Goal: Task Accomplishment & Management: Manage account settings

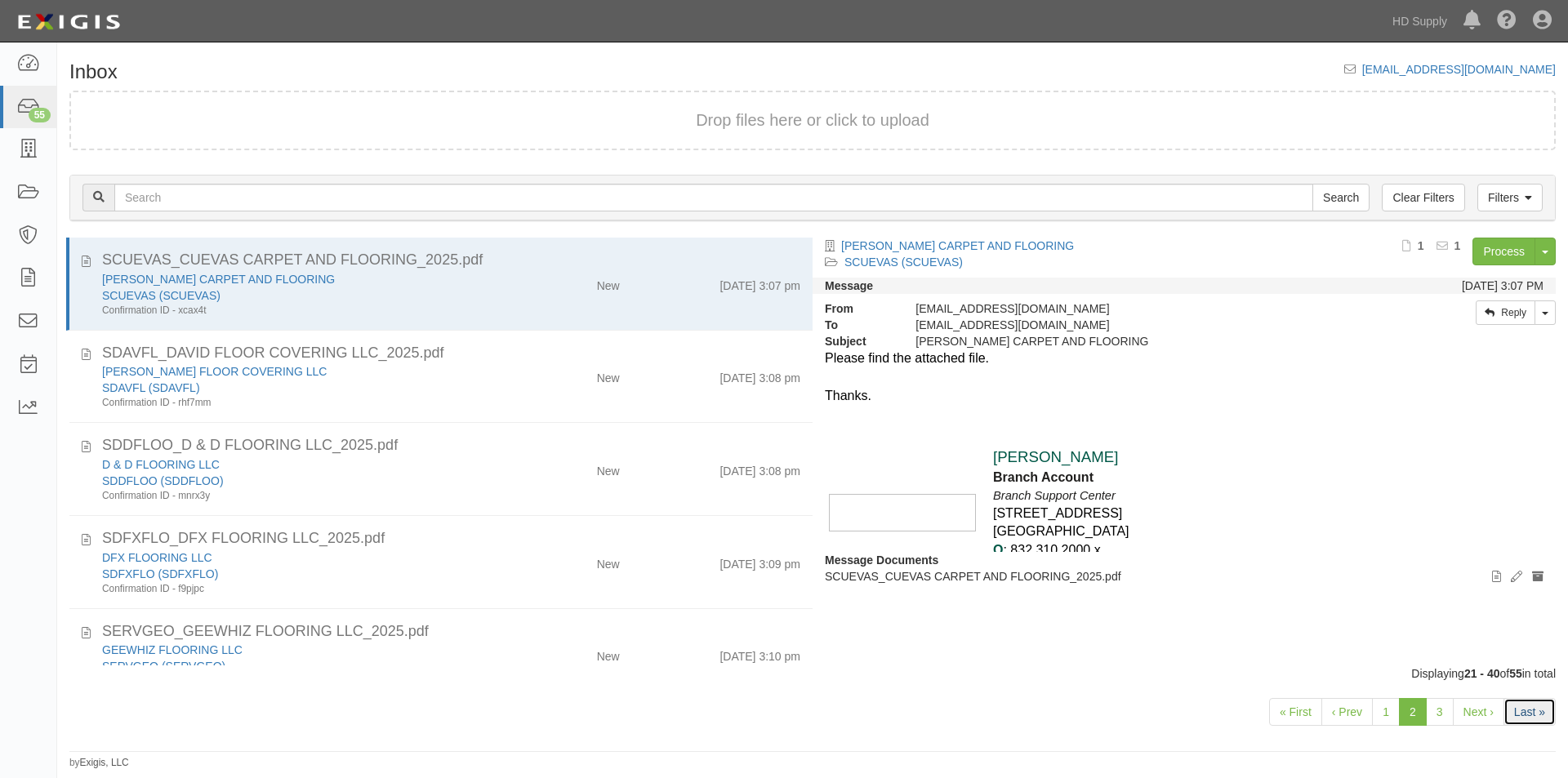
click at [1534, 719] on link "Last »" at bounding box center [1529, 711] width 52 height 28
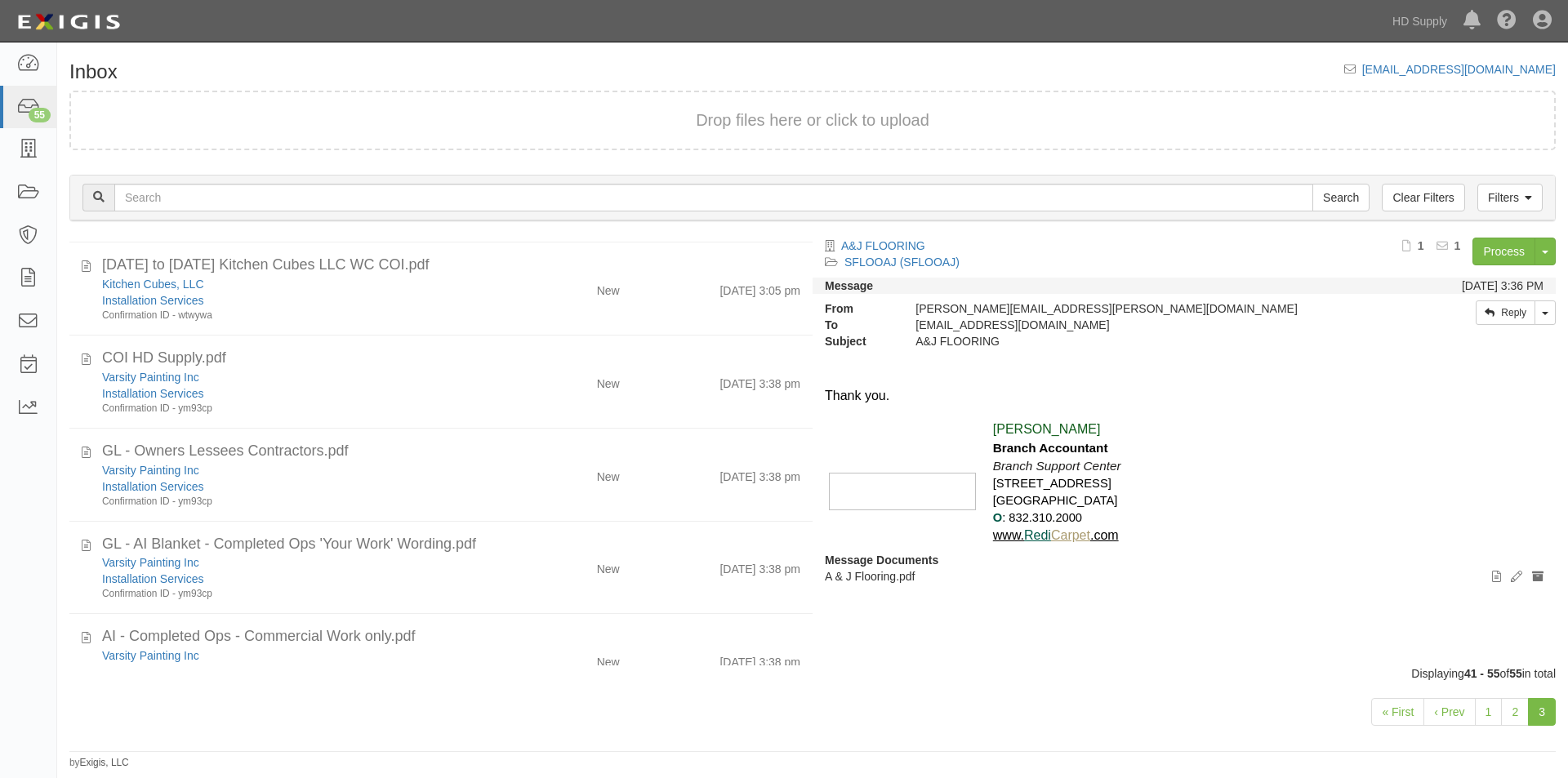
scroll to position [653, 0]
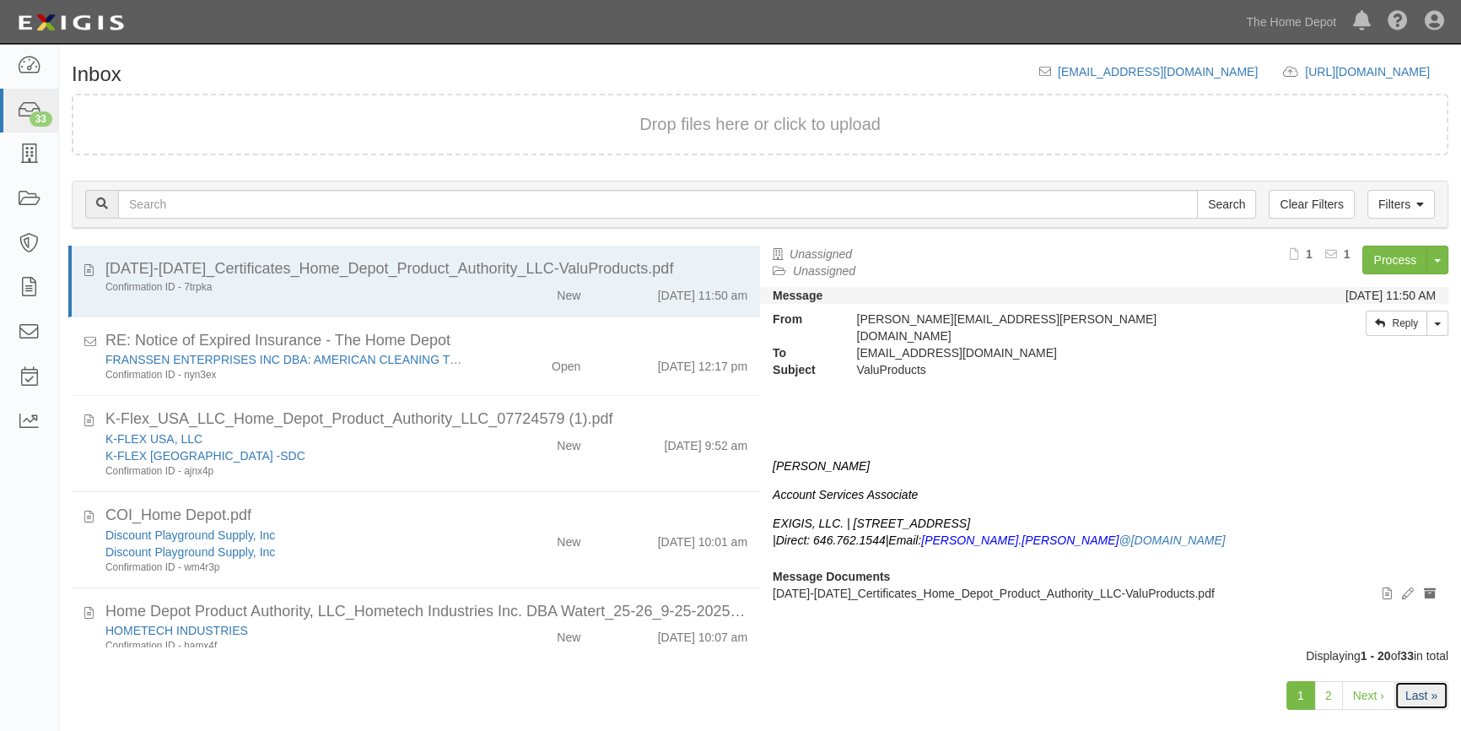
click at [1416, 692] on link "Last »" at bounding box center [1421, 695] width 54 height 29
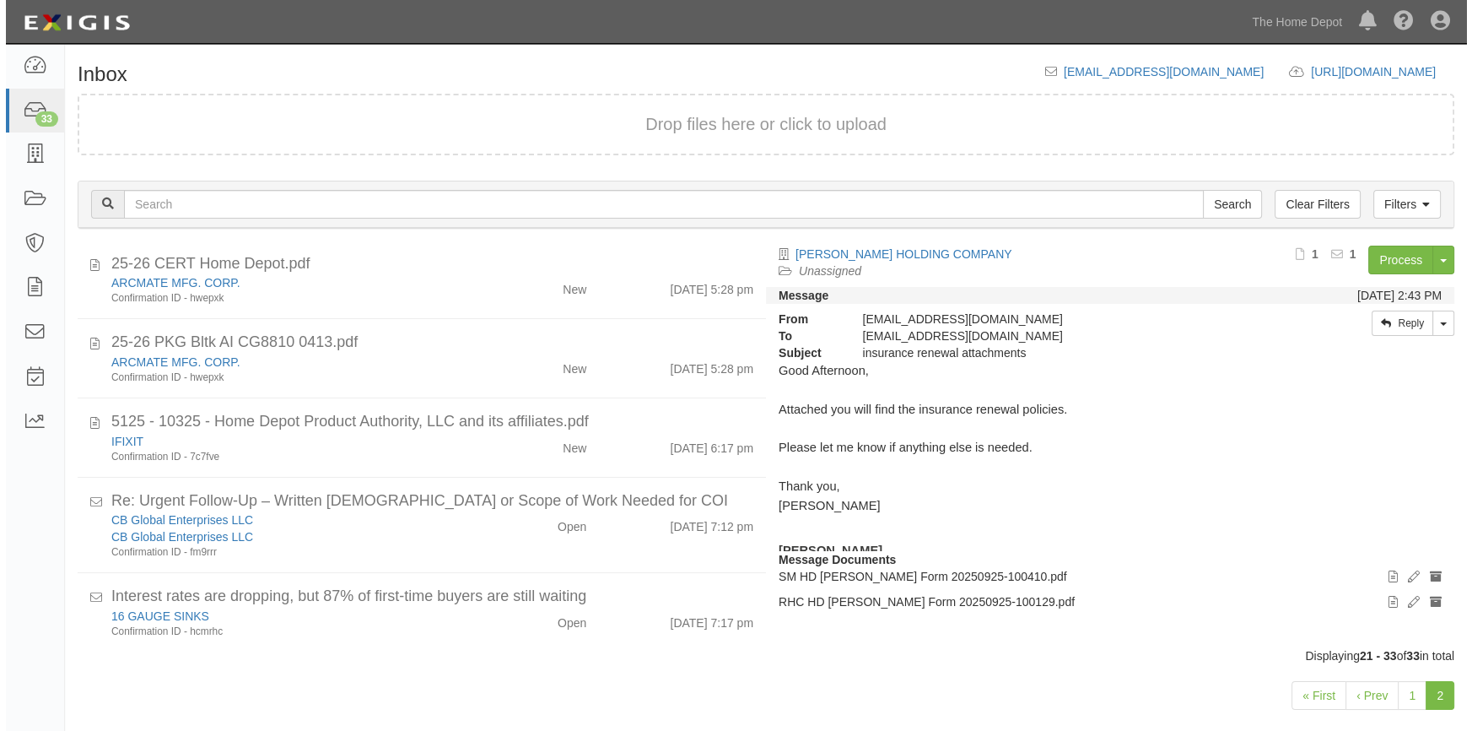
scroll to position [666, 0]
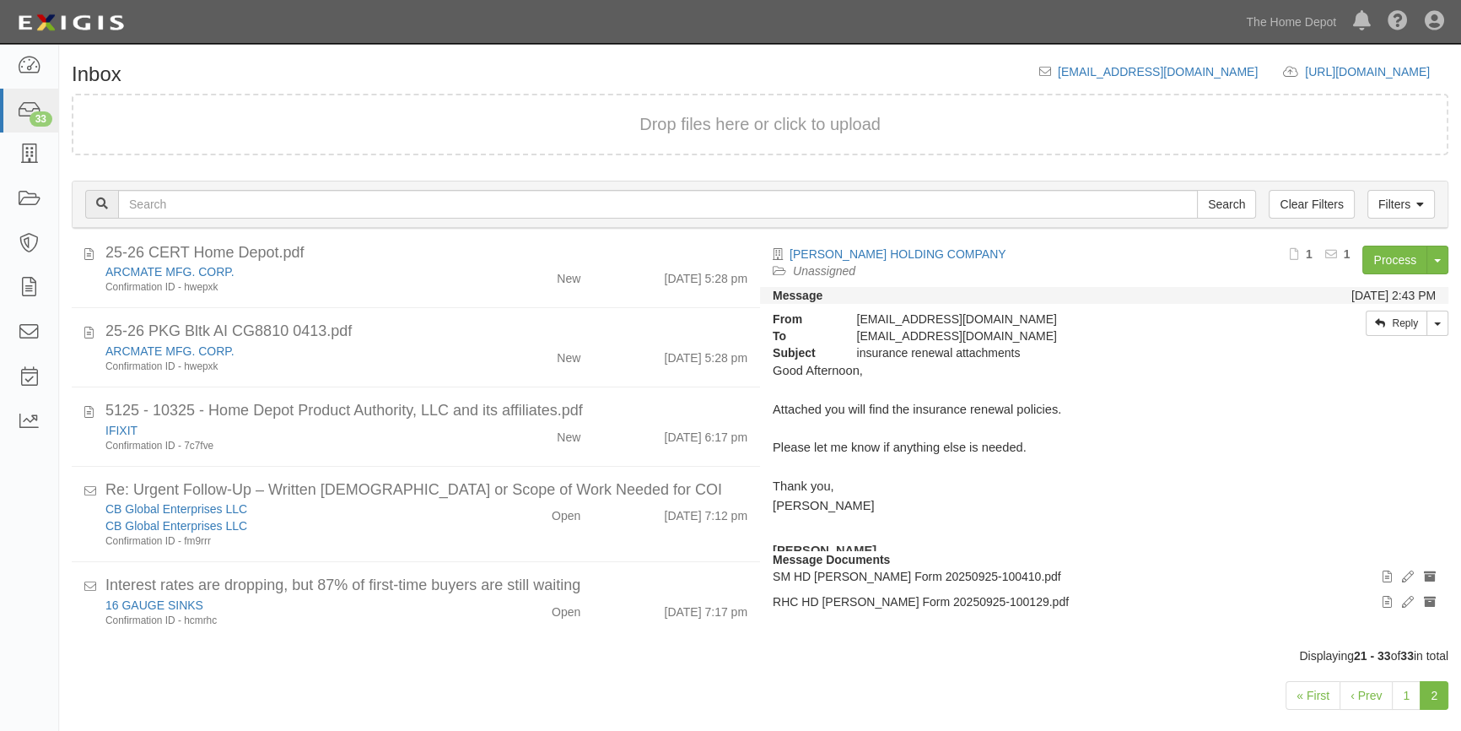
drag, startPoint x: 746, startPoint y: 545, endPoint x: 750, endPoint y: 559, distance: 14.9
click at [750, 559] on div "RHC HD [PERSON_NAME] Form 20250925-100129.pdf [PERSON_NAME] HOLDING COMPANY Con…" at bounding box center [409, 446] width 701 height 402
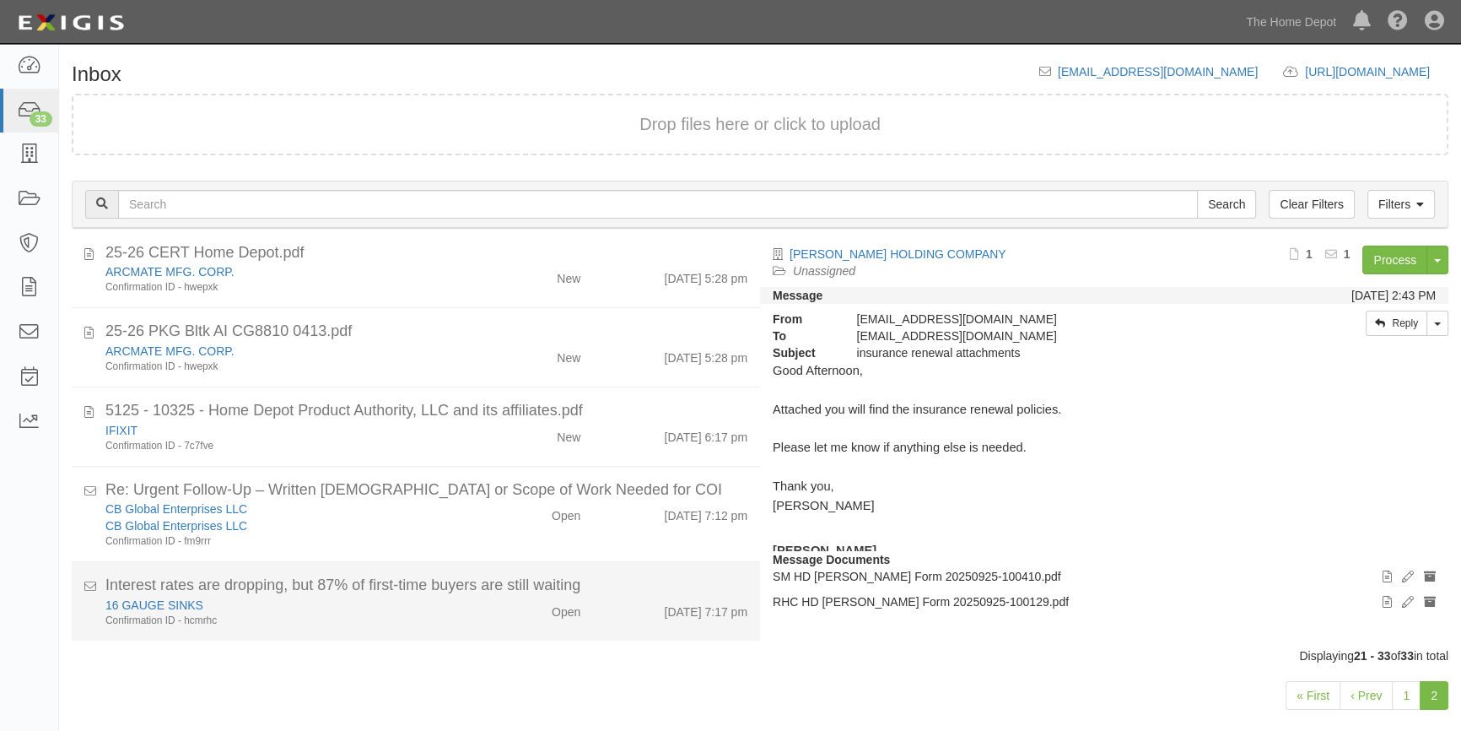
click at [385, 628] on li "Interest rates are dropping, but 87% of first-time buyers are still waiting 16 …" at bounding box center [416, 601] width 688 height 78
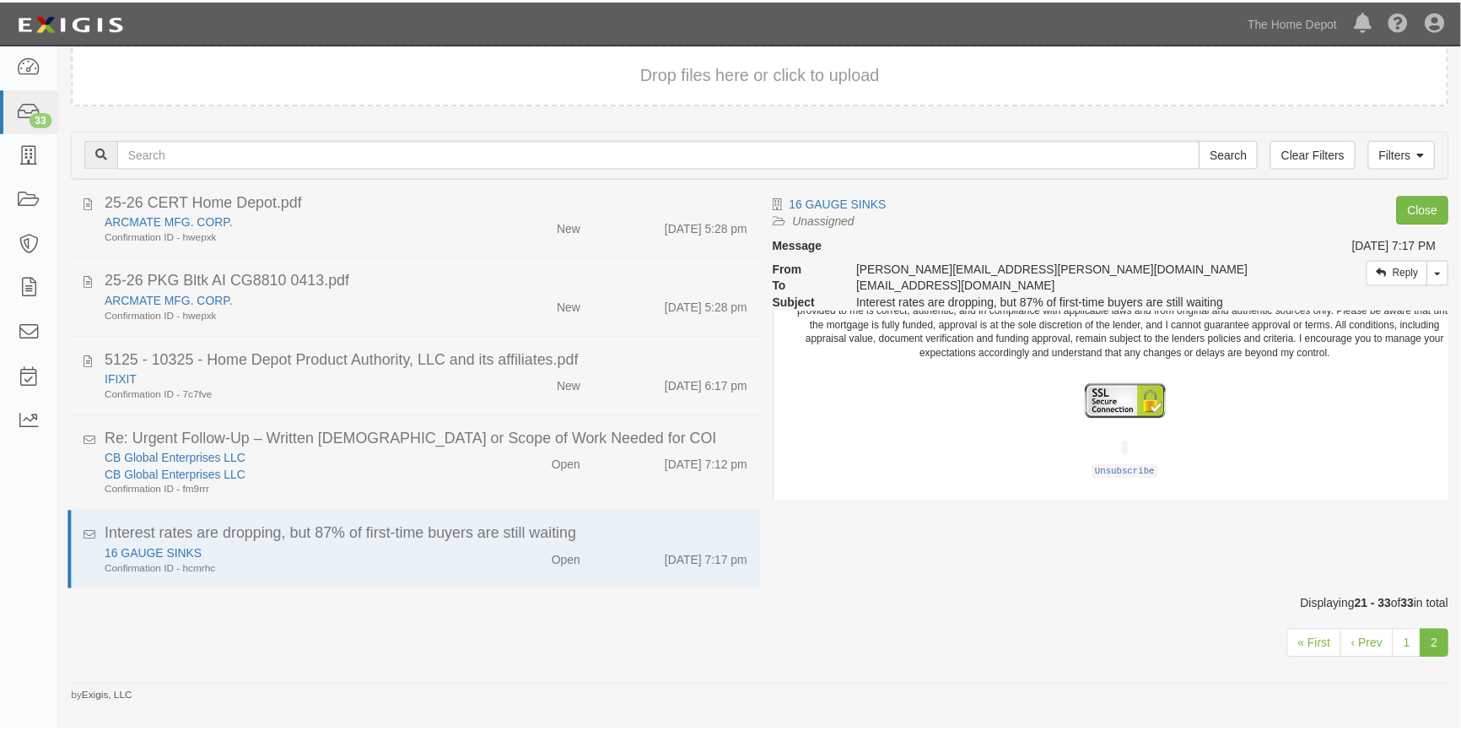
scroll to position [1277, 0]
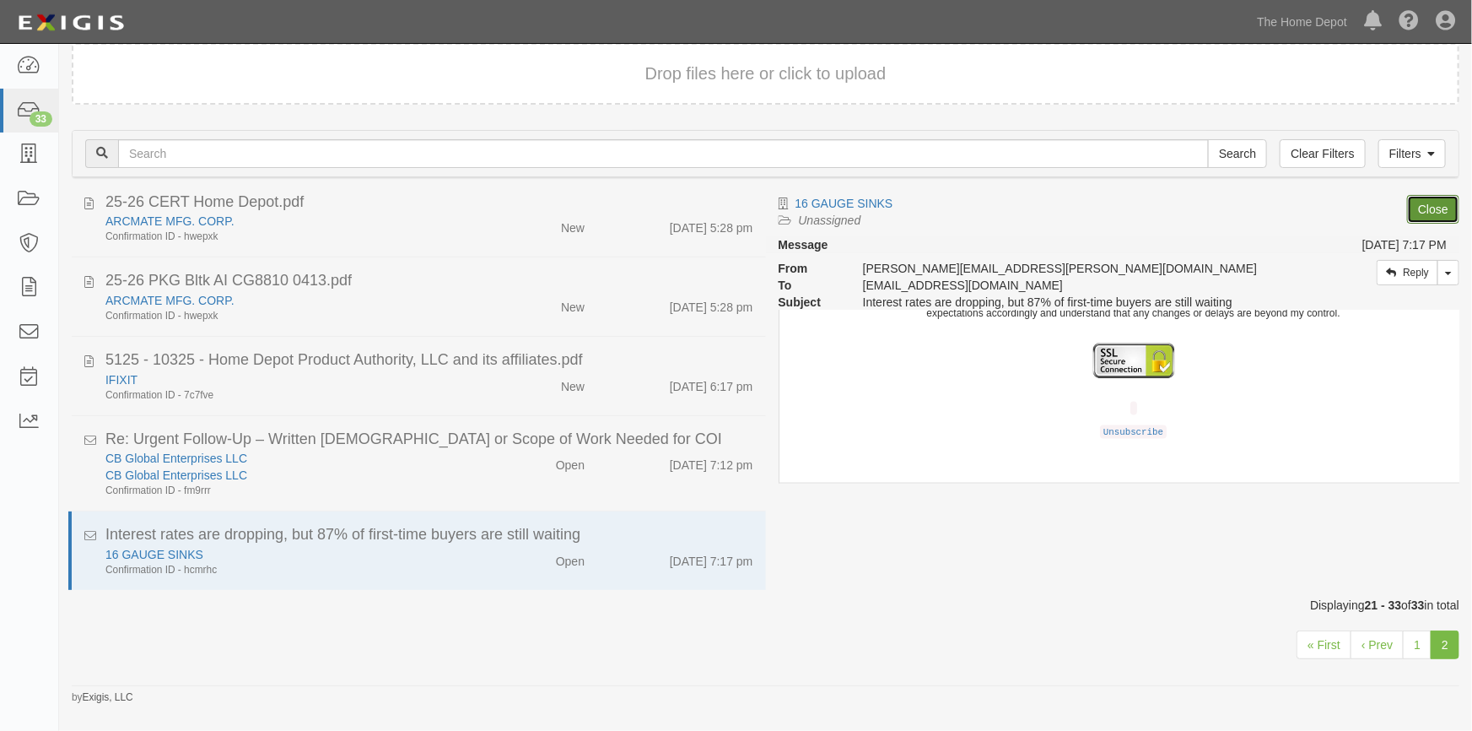
click at [1427, 206] on link "Close" at bounding box center [1433, 209] width 52 height 29
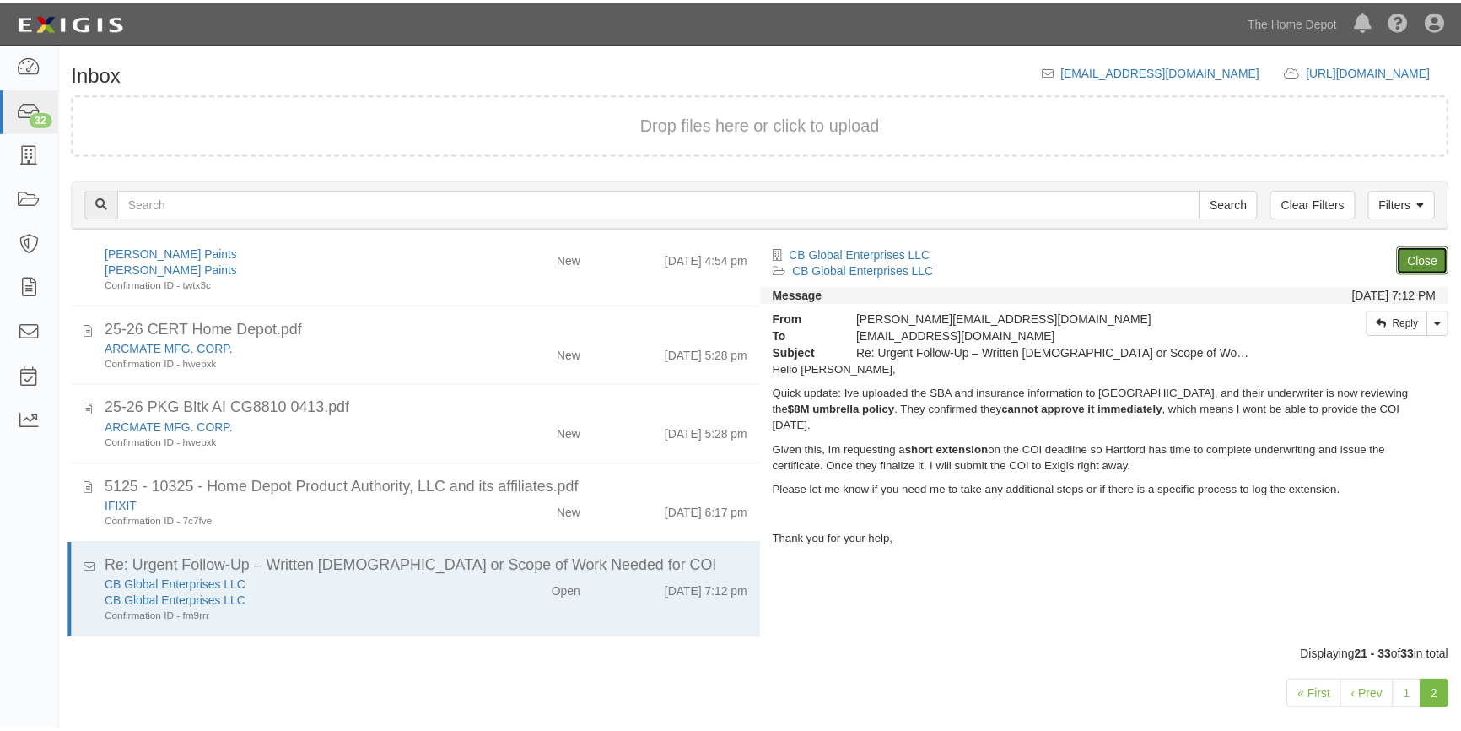
scroll to position [588, 0]
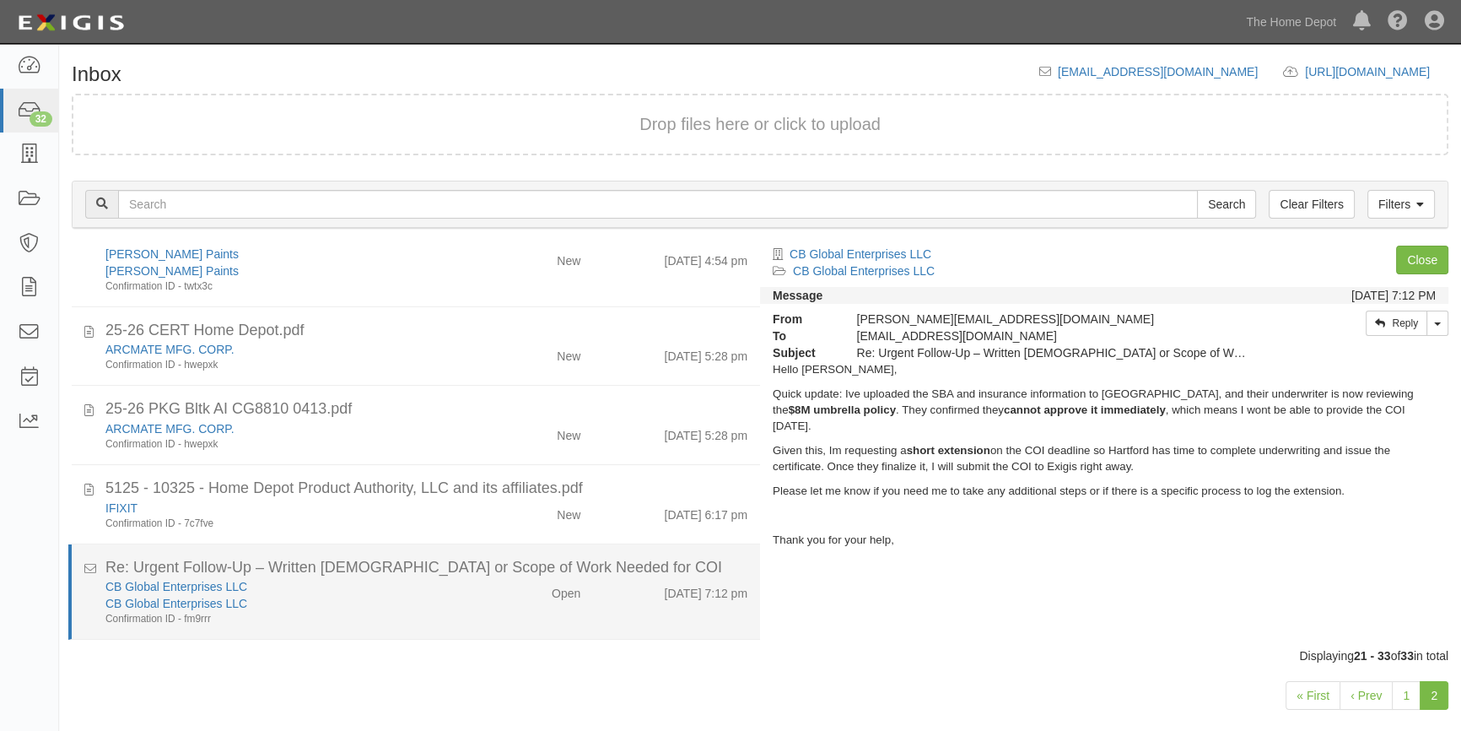
click at [346, 600] on div "CB Global Enterprises LLC" at bounding box center [287, 603] width 364 height 17
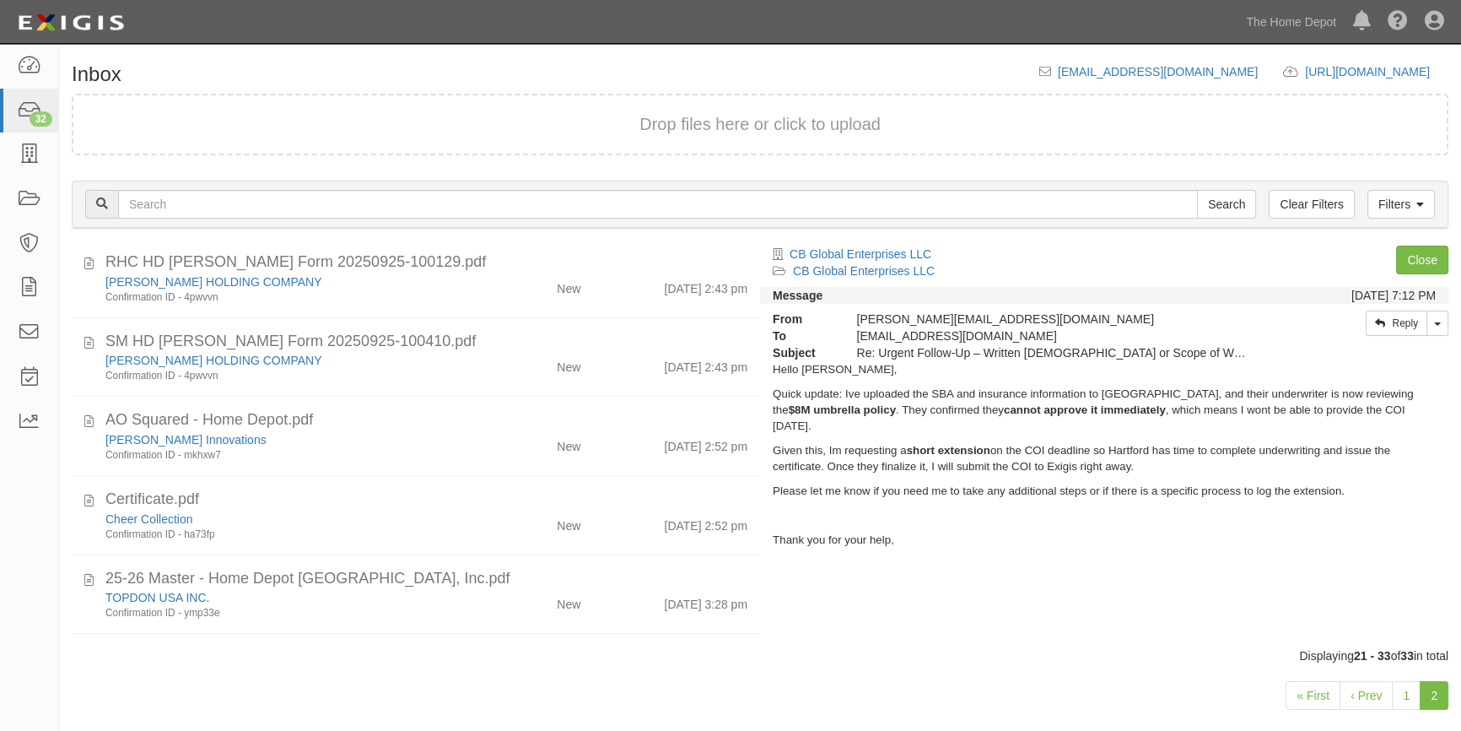
scroll to position [0, 0]
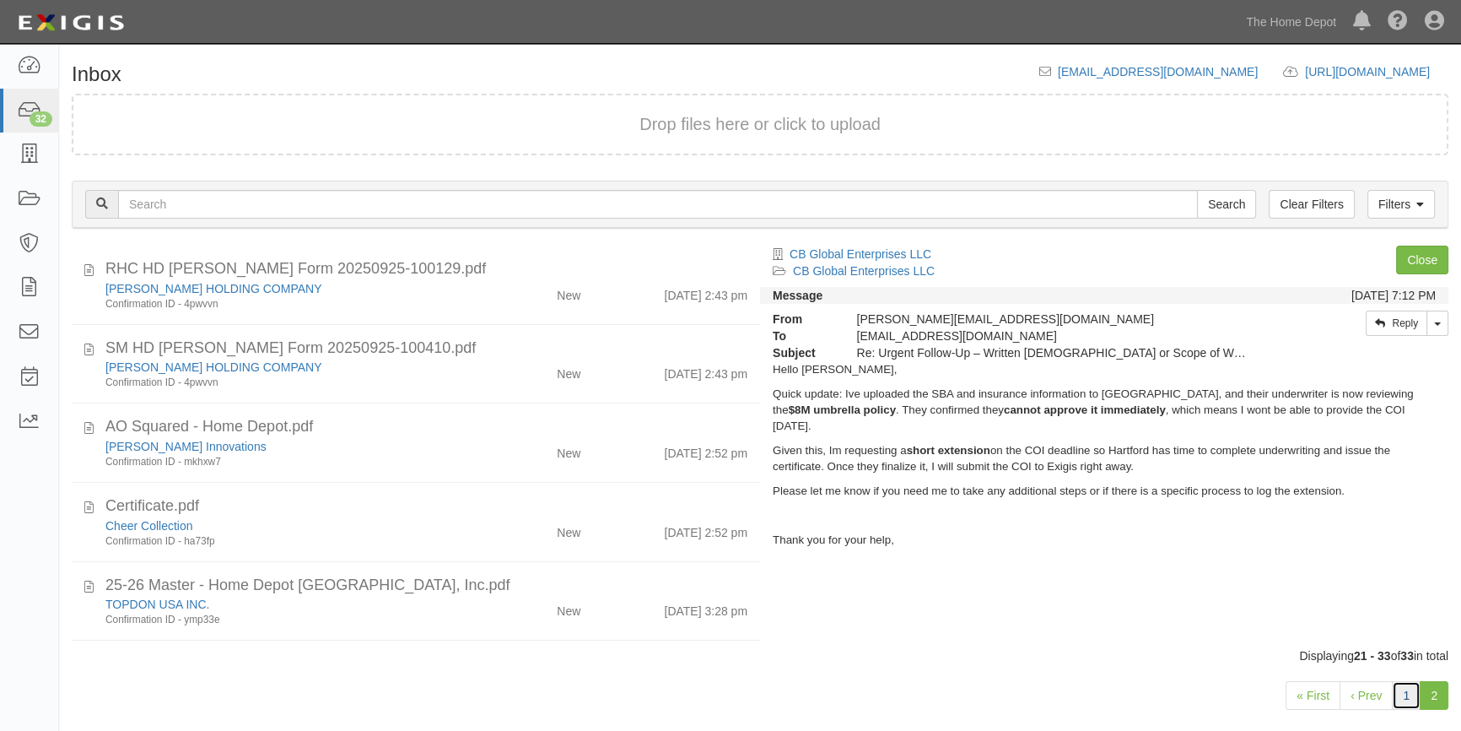
click at [1404, 691] on link "1" at bounding box center [1406, 695] width 29 height 29
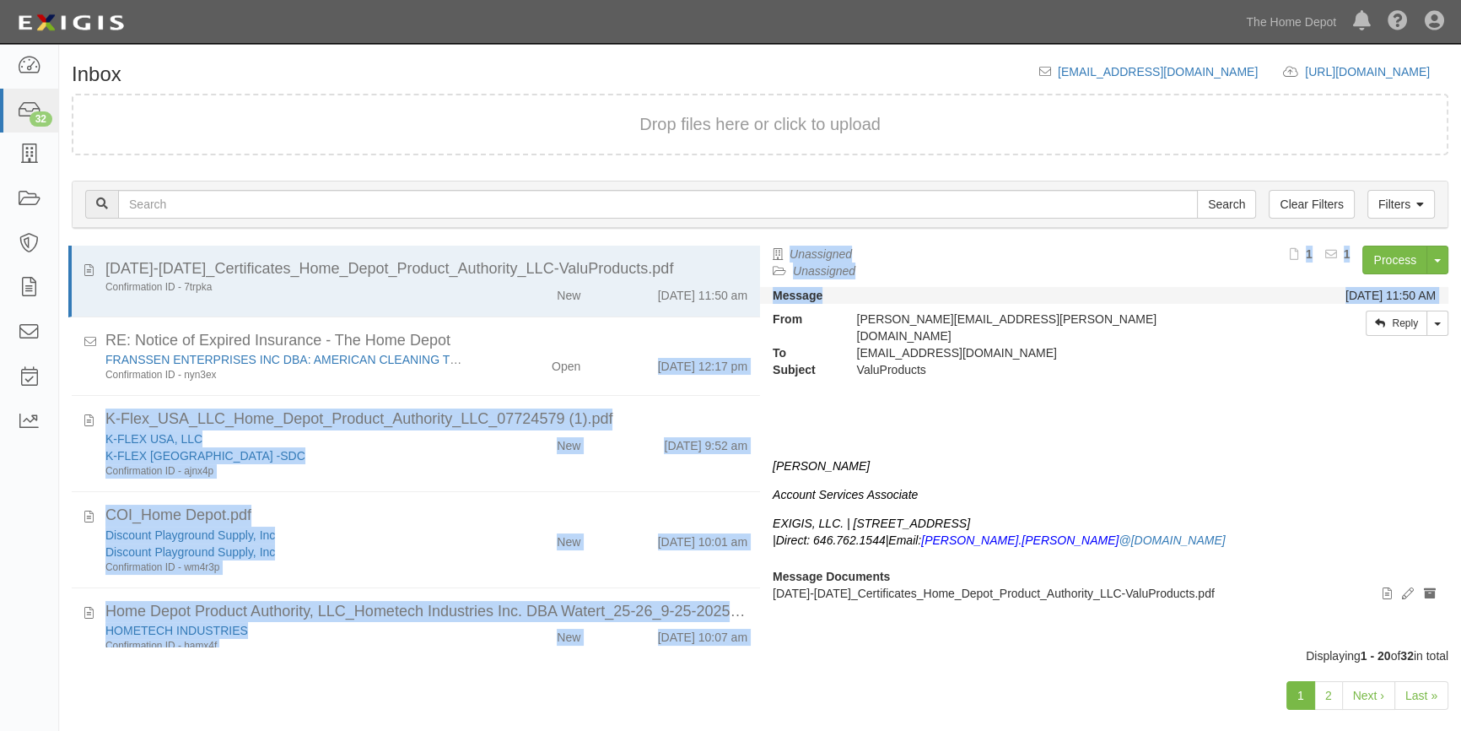
drag, startPoint x: 759, startPoint y: 317, endPoint x: 753, endPoint y: 370, distance: 52.7
click at [753, 370] on div "2025-2026_Certificates_Home_Depot_Product_Authority_LLC-ValuProducts.pdf Confir…" at bounding box center [760, 446] width 1402 height 402
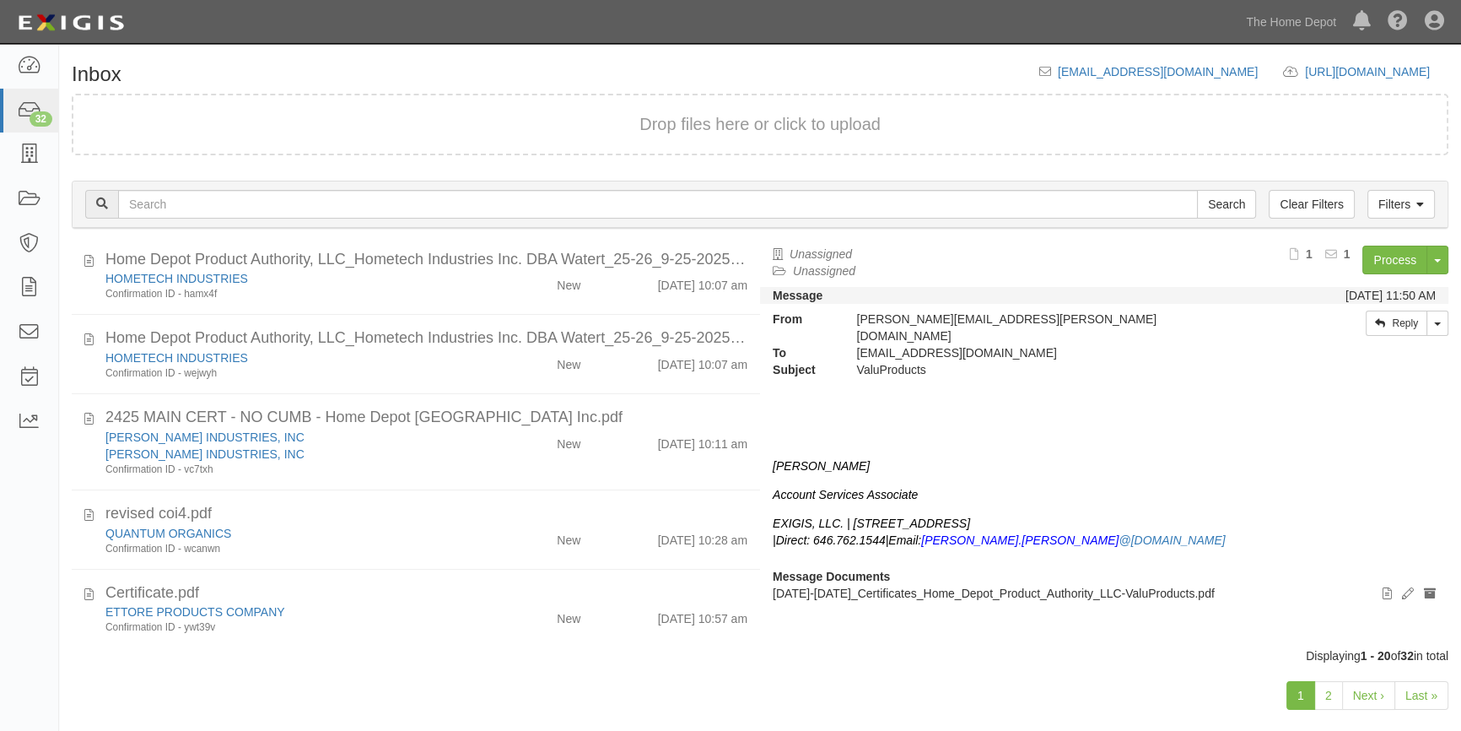
click at [814, 397] on div at bounding box center [1104, 406] width 663 height 19
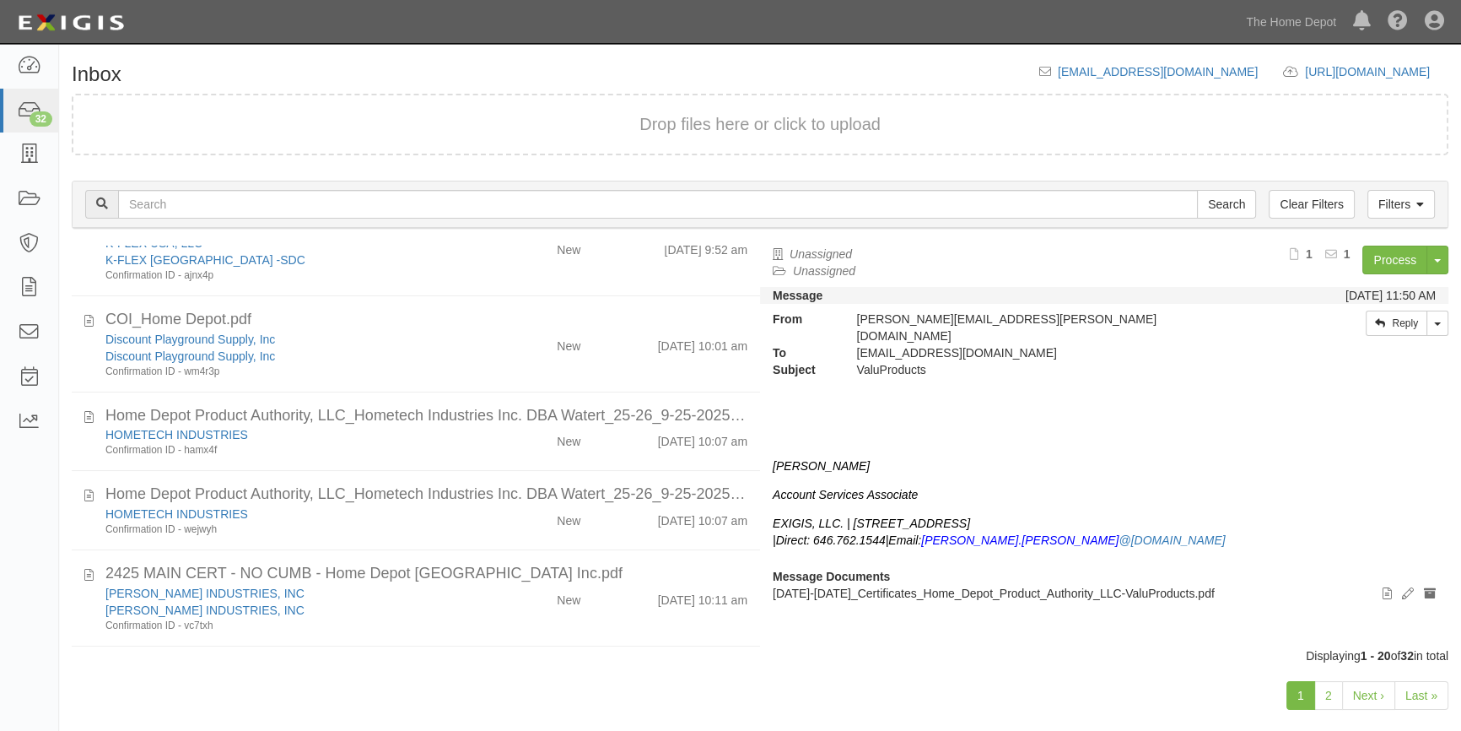
scroll to position [0, 0]
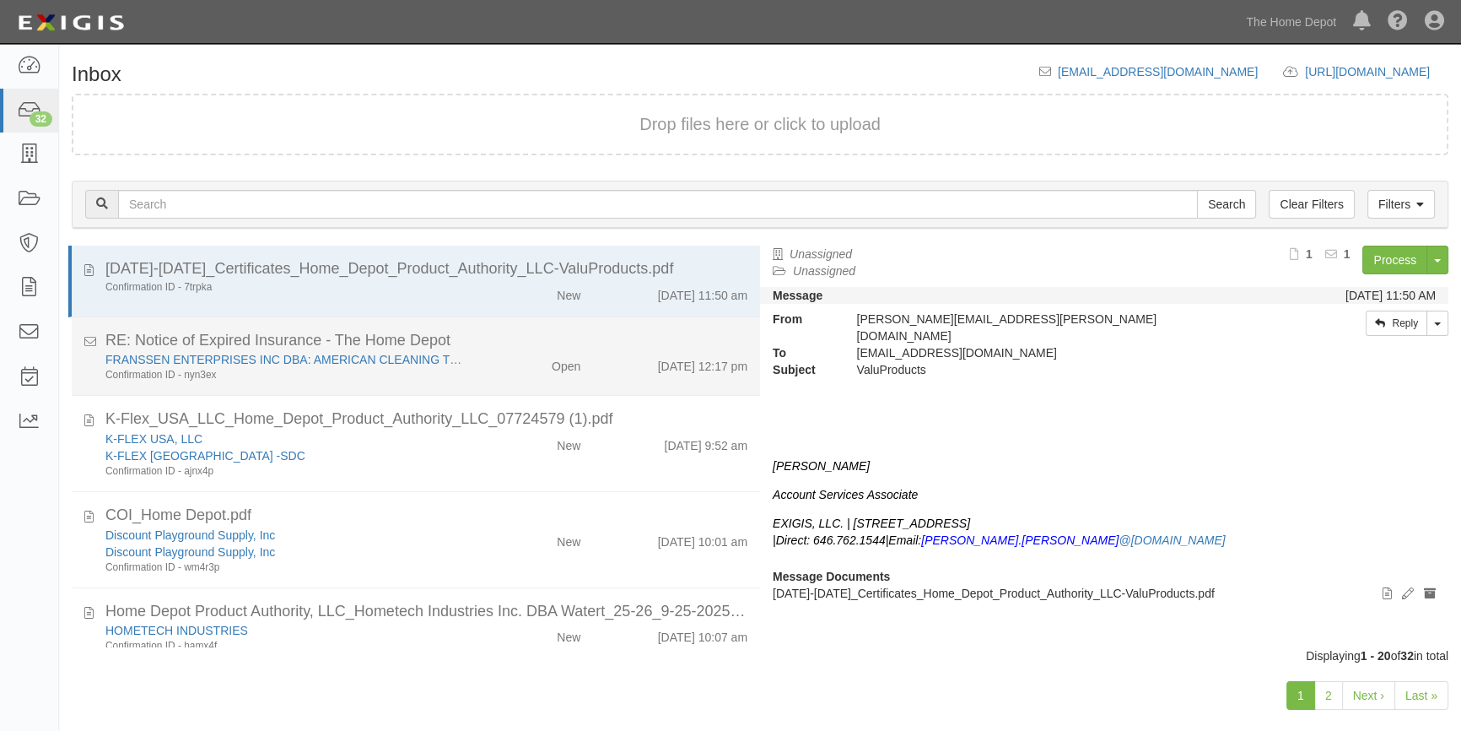
click at [482, 357] on div "Open" at bounding box center [537, 363] width 111 height 24
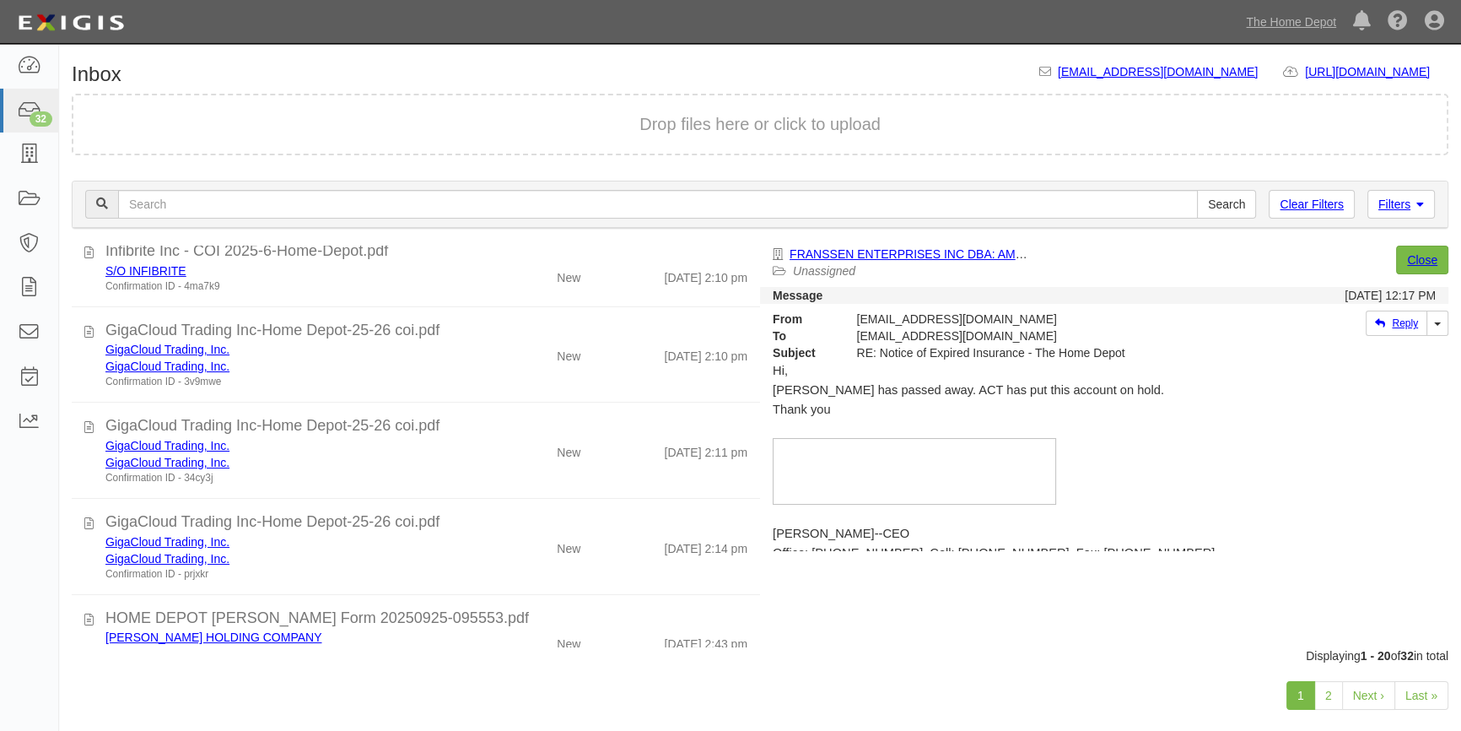
scroll to position [1320, 0]
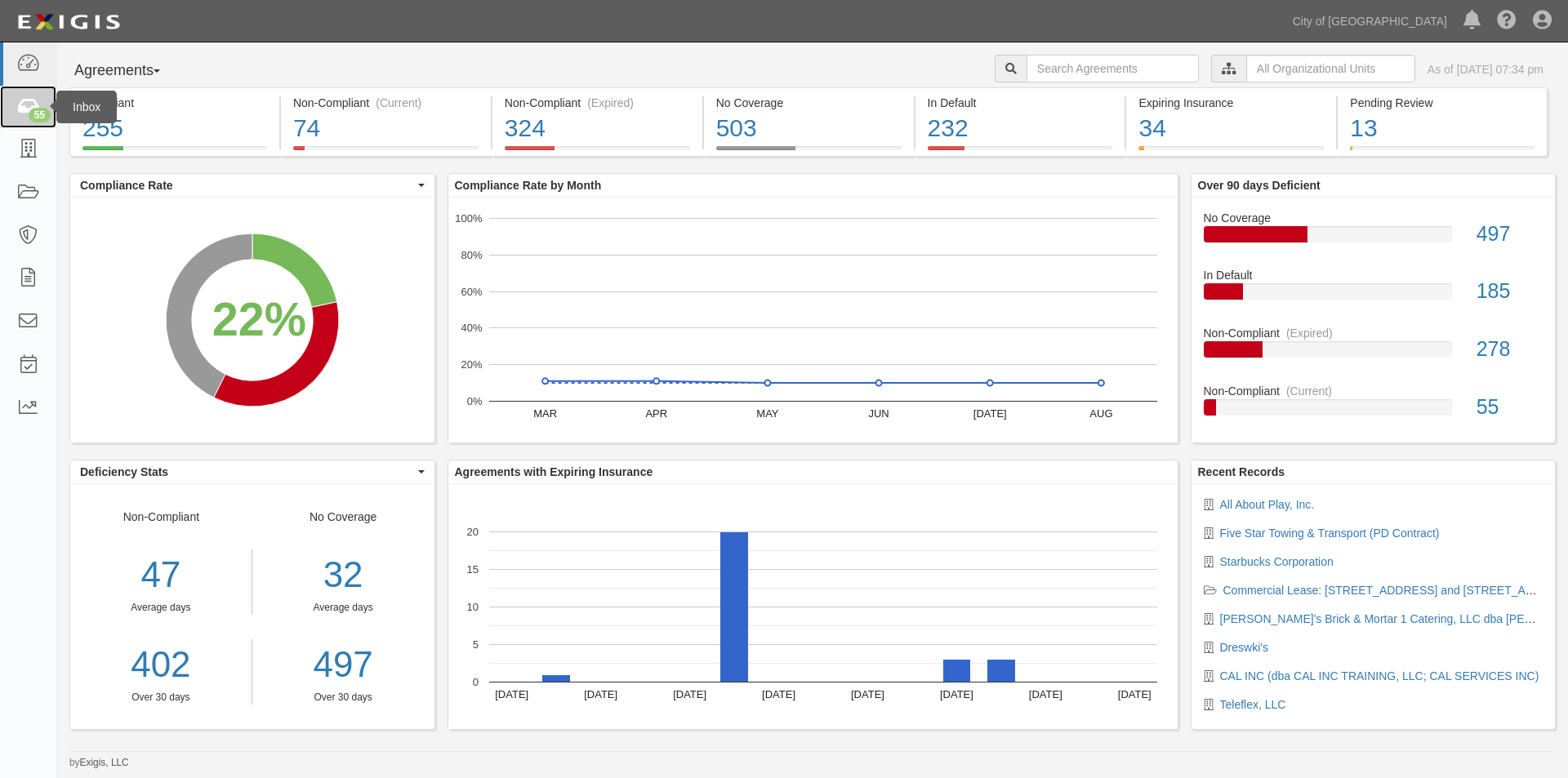
click at [38, 107] on div "55" at bounding box center [40, 114] width 22 height 15
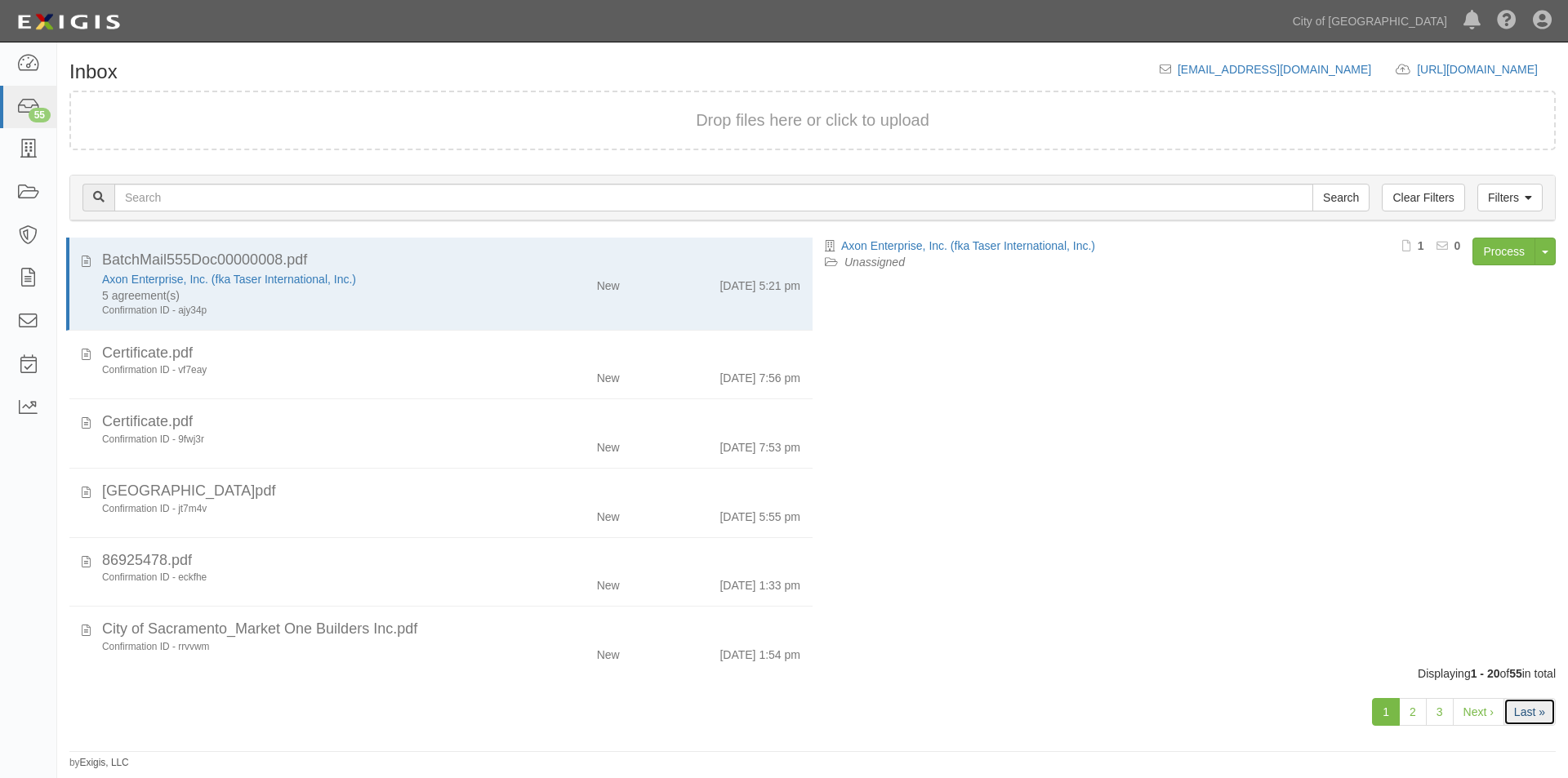
click at [1517, 711] on link "Last »" at bounding box center [1529, 711] width 52 height 28
